Goal: Task Accomplishment & Management: Use online tool/utility

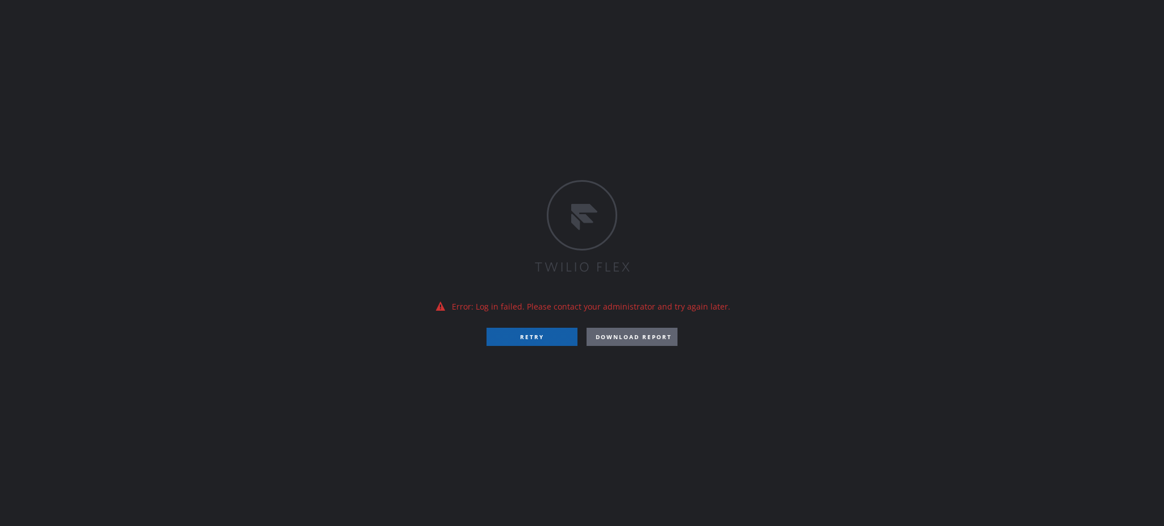
click at [544, 336] on button "RETRY" at bounding box center [532, 337] width 91 height 18
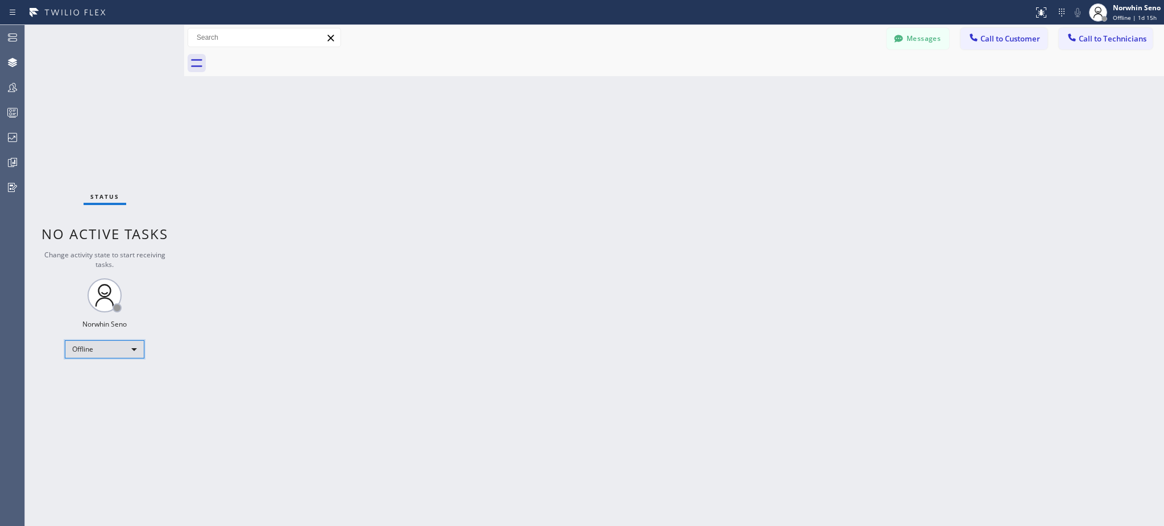
click at [110, 350] on div "Offline" at bounding box center [105, 349] width 80 height 18
click at [105, 396] on li "Unavailable" at bounding box center [103, 393] width 77 height 14
click at [6, 114] on icon at bounding box center [13, 113] width 14 height 14
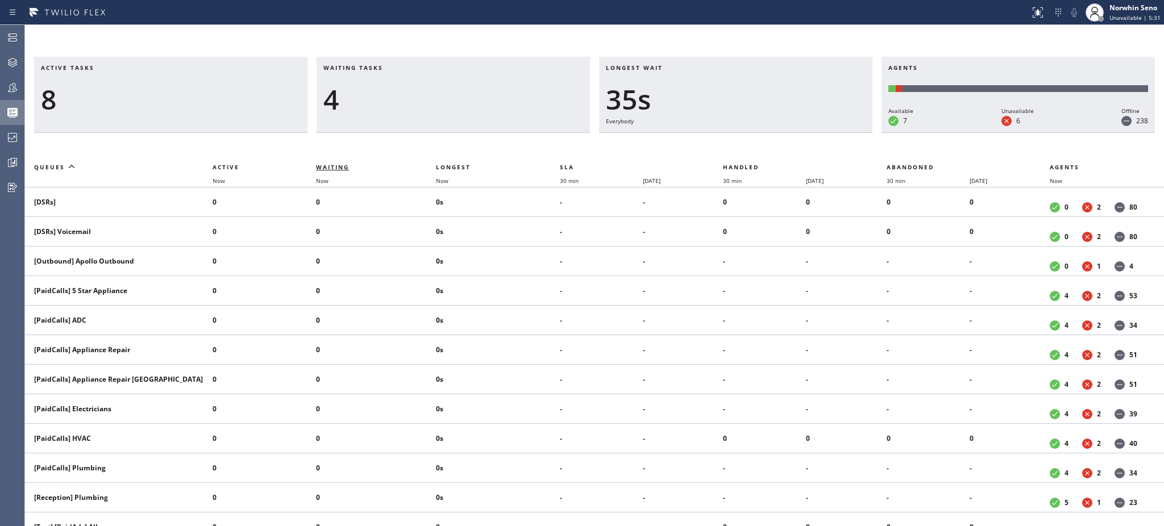
click at [344, 170] on span "Waiting" at bounding box center [332, 167] width 33 height 8
